Goal: Information Seeking & Learning: Understand process/instructions

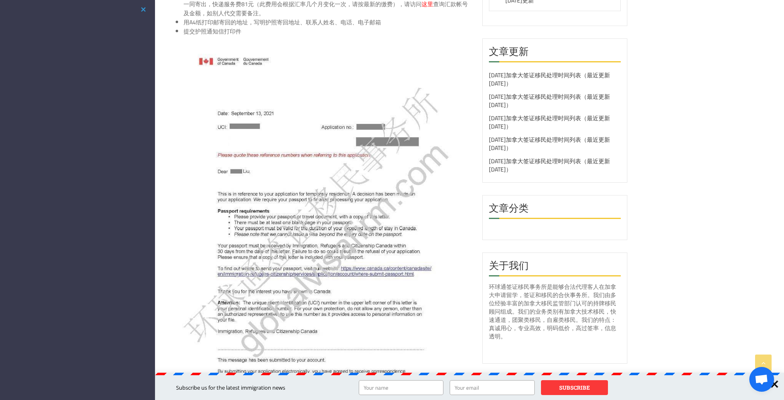
scroll to position [331, 0]
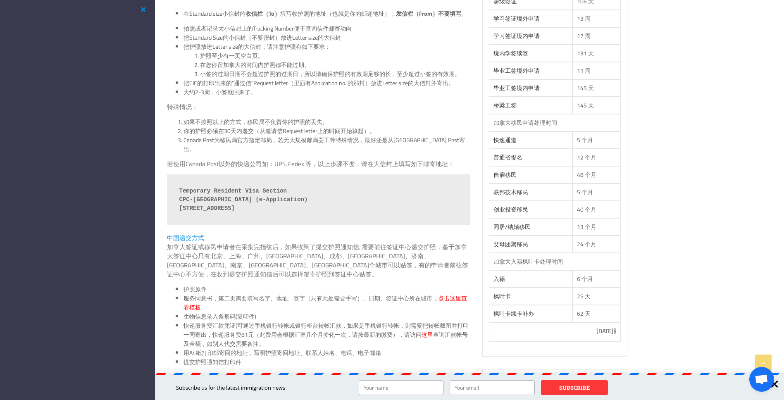
click at [146, 8] on button "button" at bounding box center [143, 10] width 10 height 10
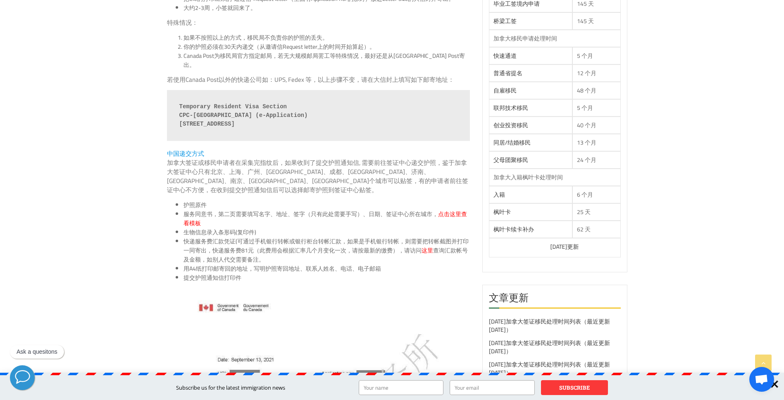
scroll to position [421, 0]
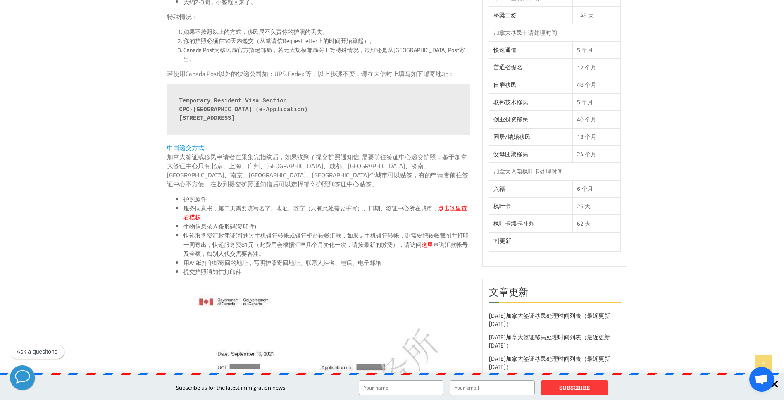
drag, startPoint x: 190, startPoint y: 177, endPoint x: 310, endPoint y: 289, distance: 164.4
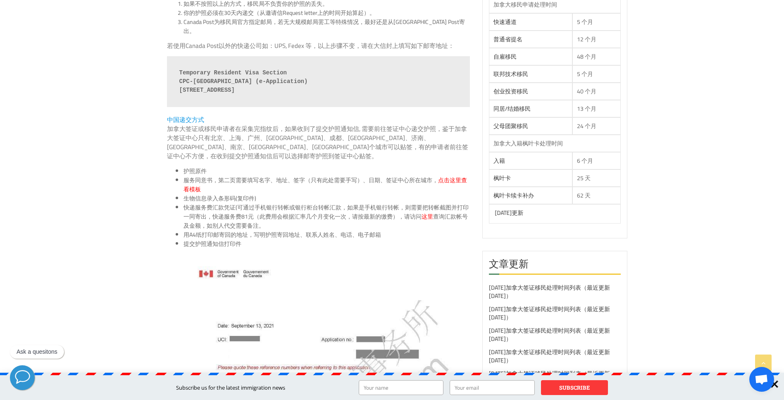
scroll to position [408, 0]
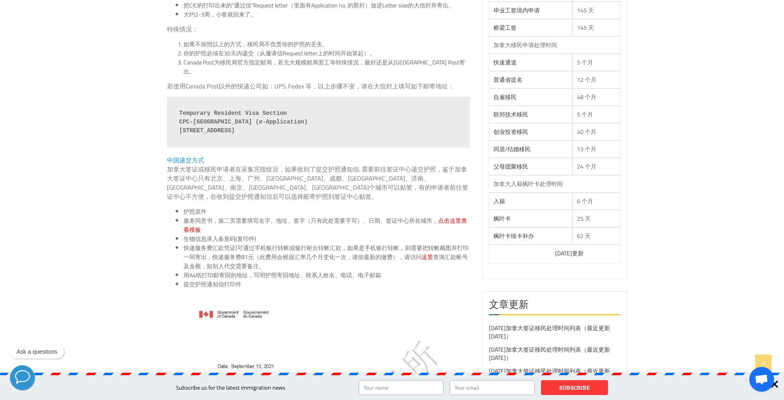
drag, startPoint x: 180, startPoint y: 264, endPoint x: 221, endPoint y: 282, distance: 44.6
click at [221, 282] on ul "护照原件 服务同意书，第二页需要填写名字、地址、签字（只有此处需要手写）、日期、签证中心所在城市， 点击这里查看模板 生物信息录入条形码(复印件) 快递服务费…" at bounding box center [318, 248] width 303 height 82
drag, startPoint x: 267, startPoint y: 300, endPoint x: 193, endPoint y: 223, distance: 105.8
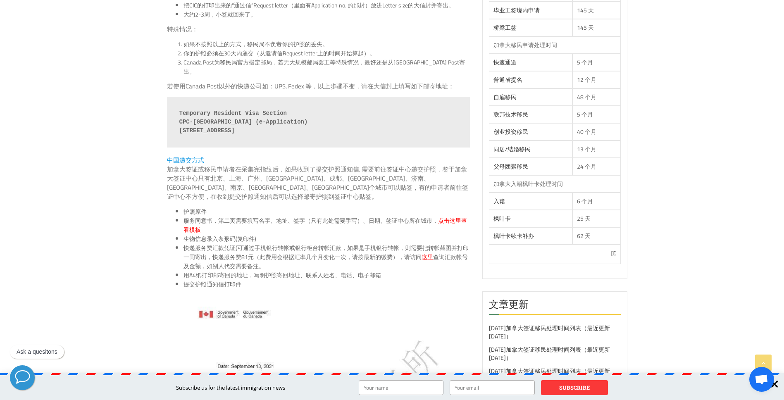
click at [193, 223] on ul "护照原件 服务同意书，第二页需要填写名字、地址、签字（只有此处需要手写）、日期、签证中心所在城市， 点击这里查看模板 生物信息录入条形码(复印件) 快递服务费…" at bounding box center [318, 248] width 303 height 82
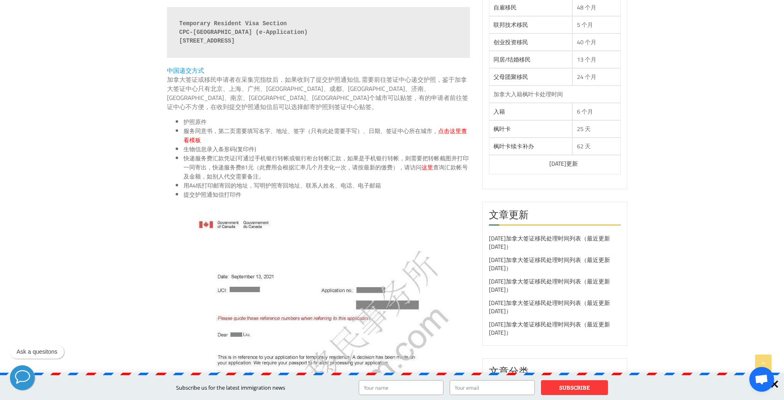
scroll to position [492, 0]
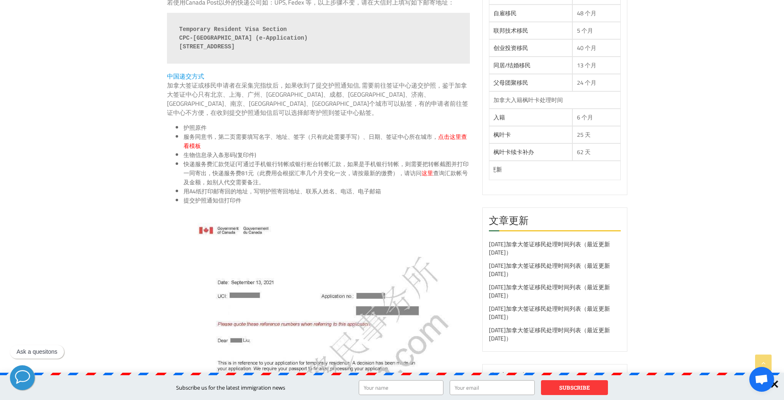
drag, startPoint x: 91, startPoint y: 304, endPoint x: 101, endPoint y: 301, distance: 10.6
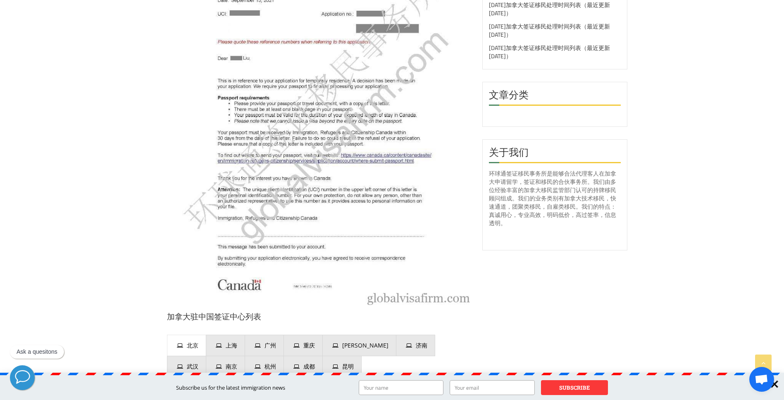
scroll to position [772, 0]
